Goal: Find specific page/section: Find specific page/section

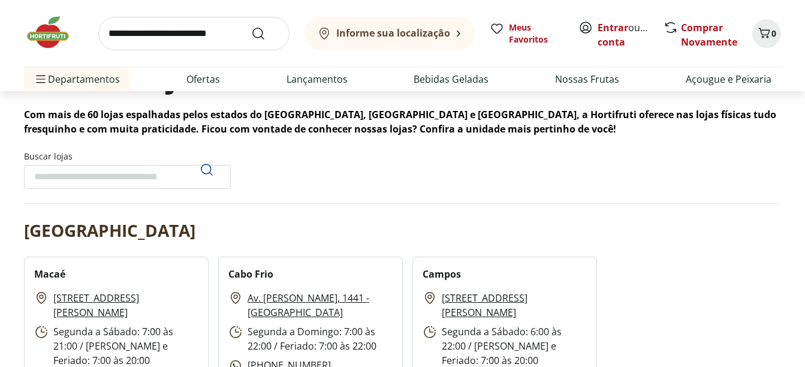
scroll to position [120, 0]
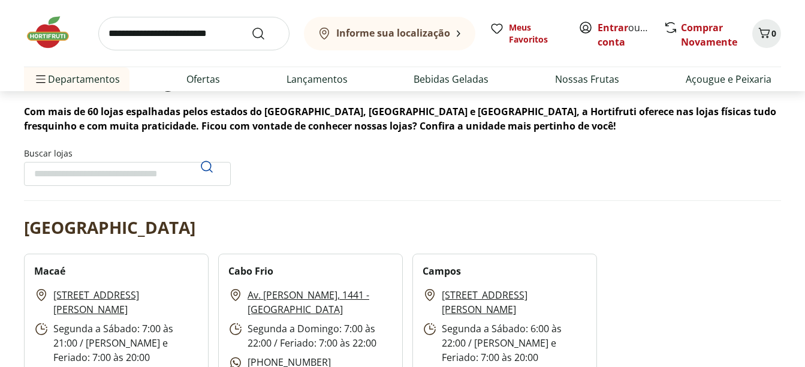
click at [122, 171] on input "Buscar lojas" at bounding box center [127, 174] width 207 height 24
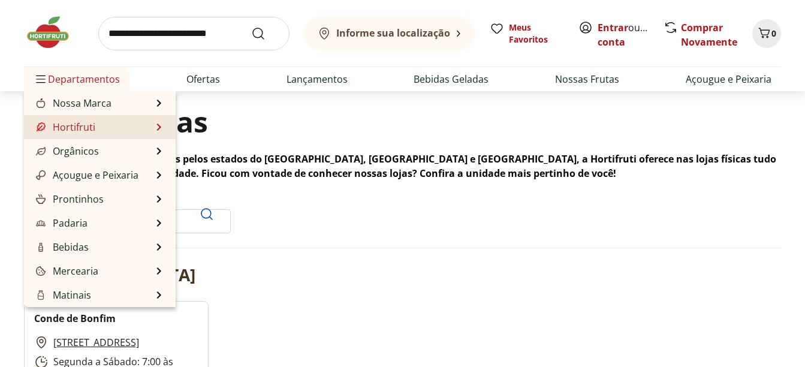
scroll to position [60, 0]
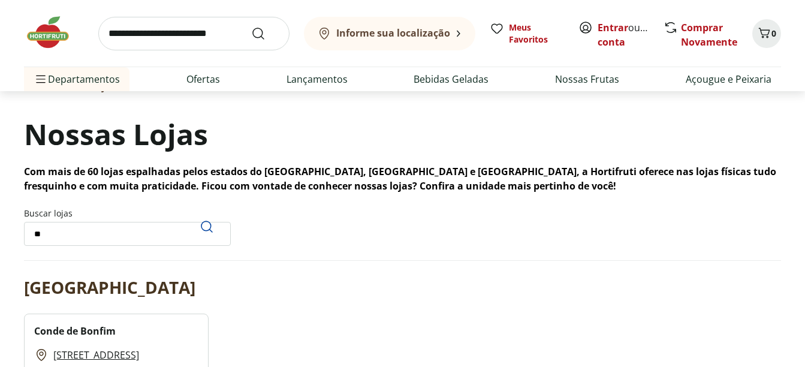
type input "*"
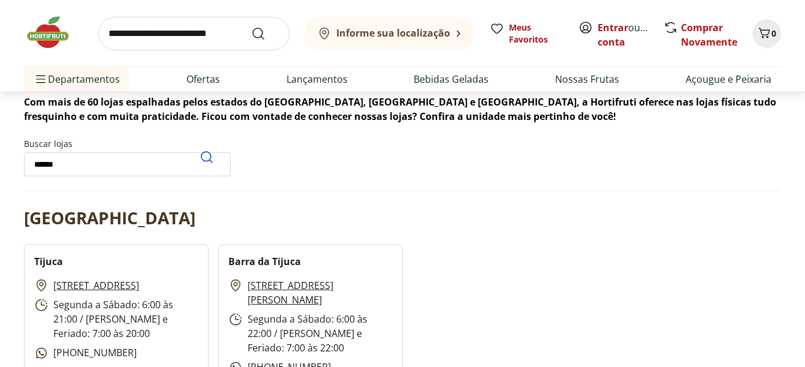
scroll to position [120, 0]
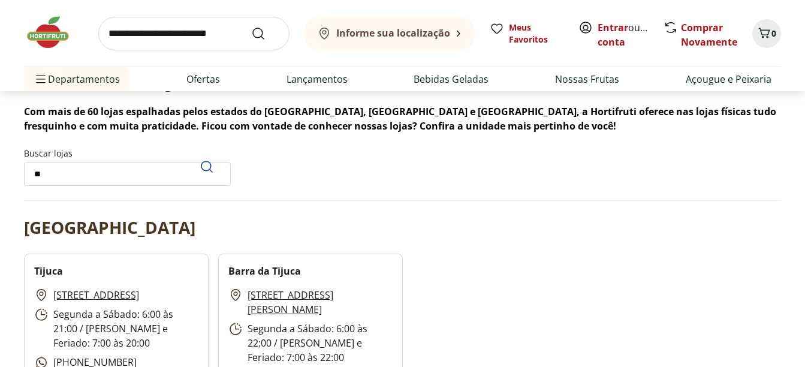
type input "*"
type input "*****"
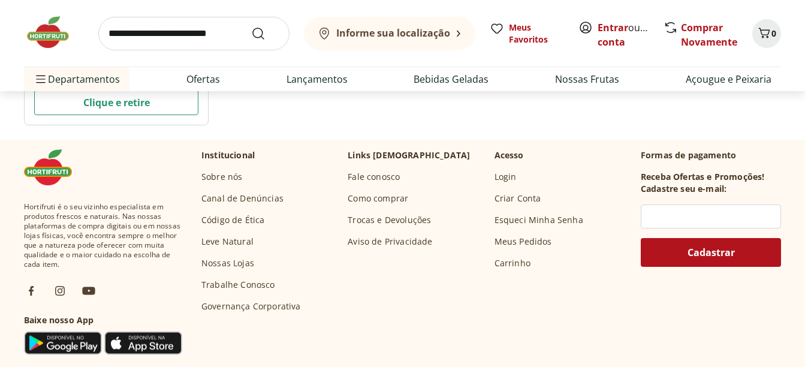
scroll to position [780, 0]
